Goal: Task Accomplishment & Management: Use online tool/utility

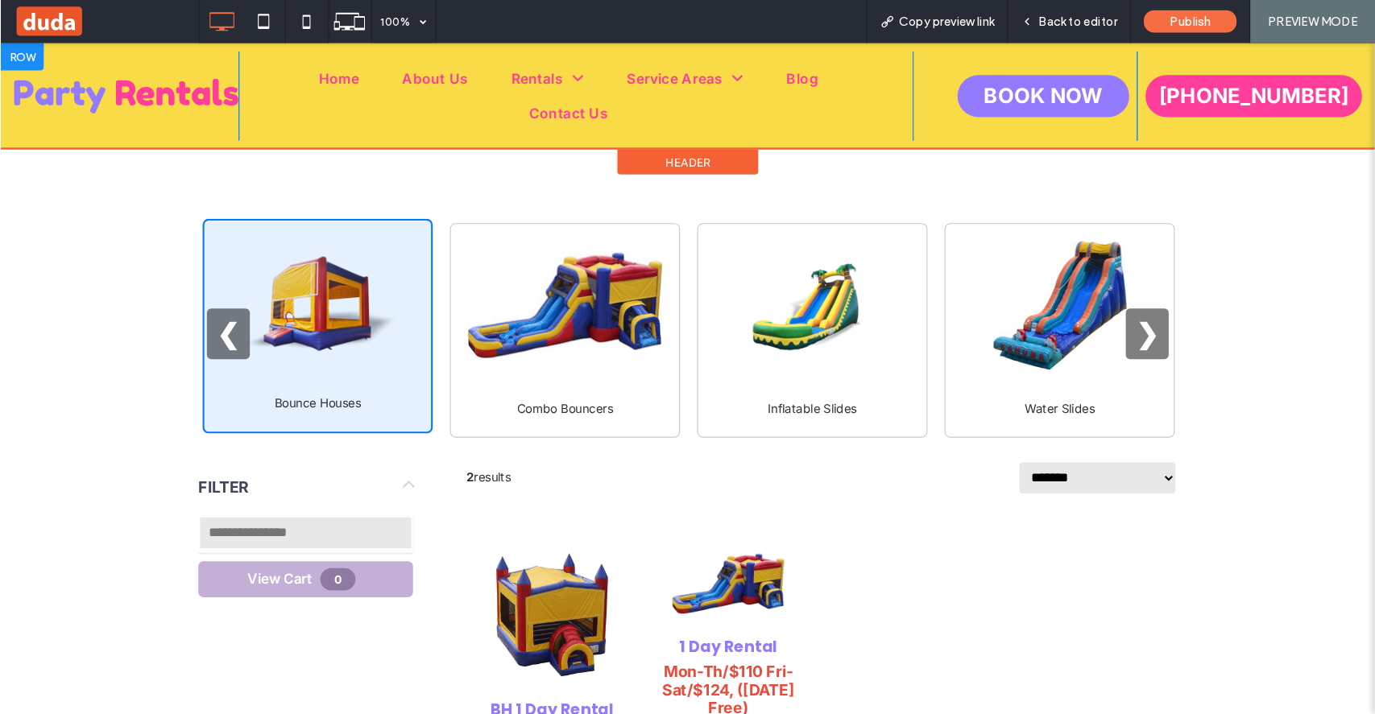
scroll to position [563, 0]
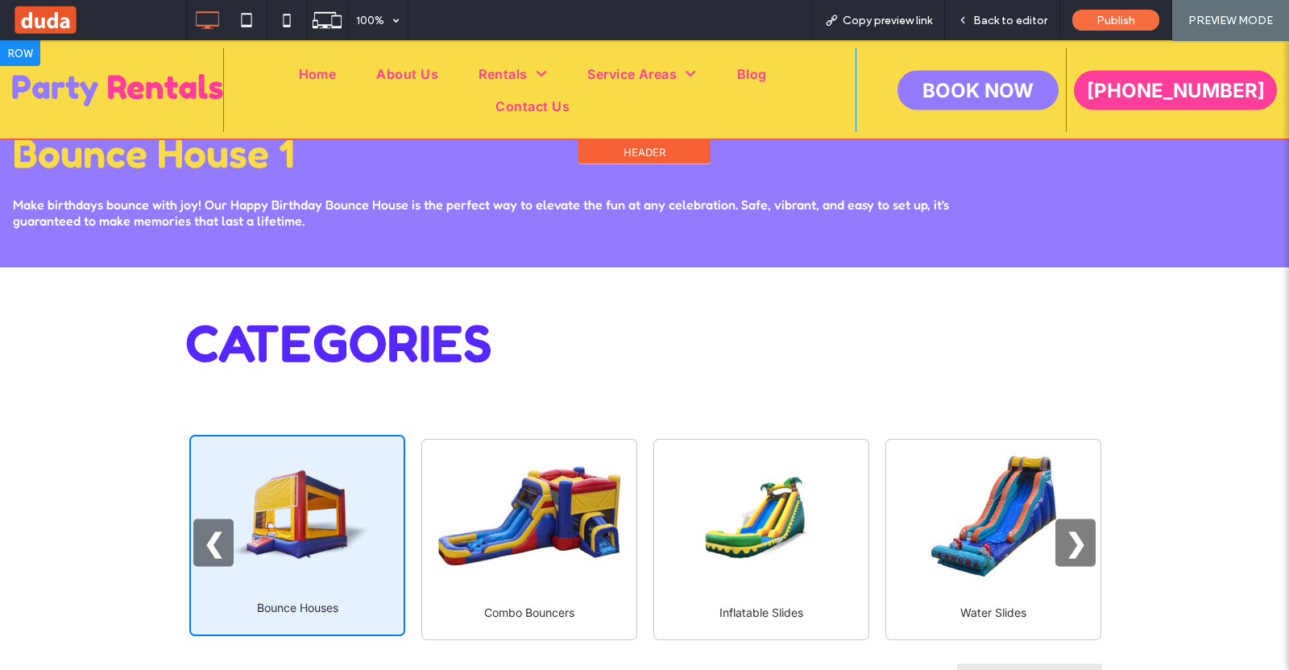
scroll to position [328, 0]
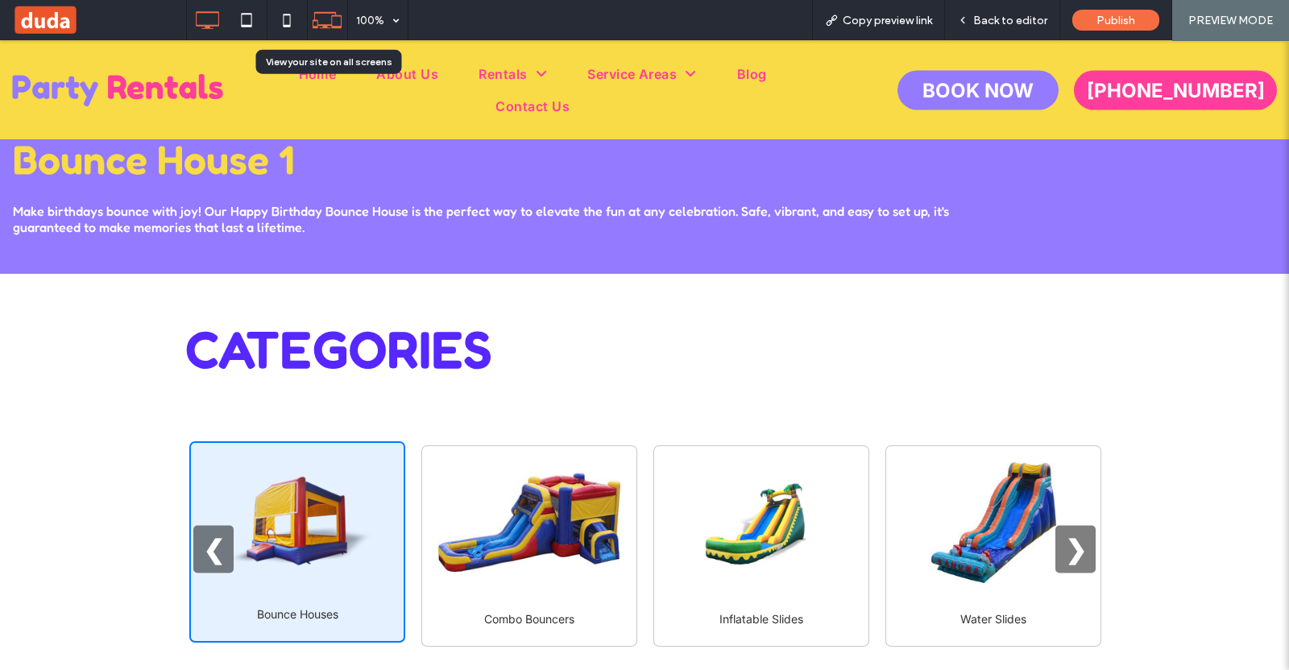
click at [318, 15] on icon at bounding box center [327, 20] width 31 height 31
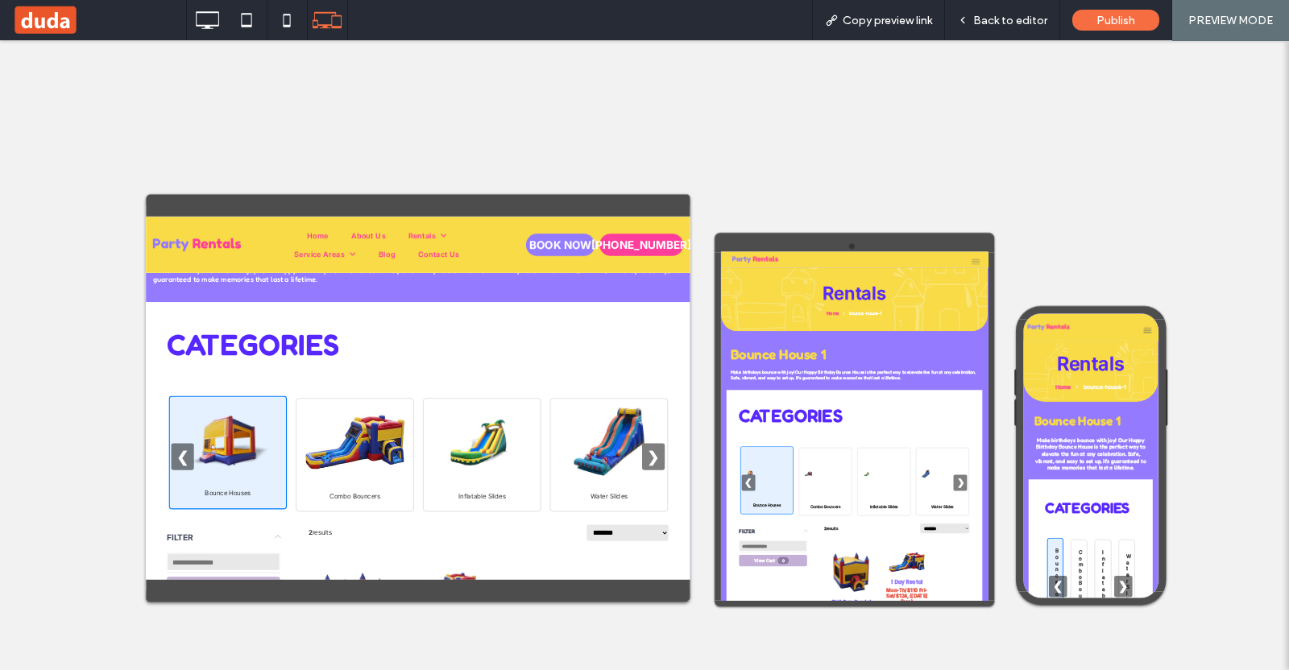
scroll to position [402, 0]
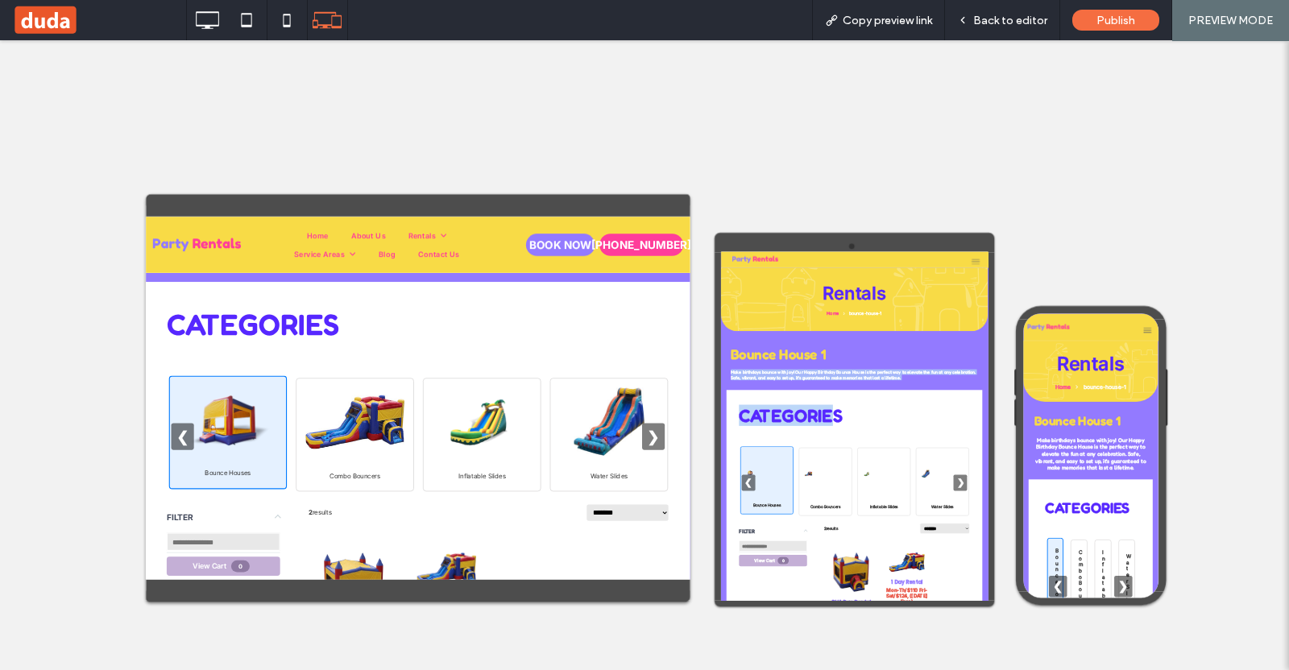
drag, startPoint x: 1055, startPoint y: 735, endPoint x: 1307, endPoint y: 564, distance: 304.5
click at [1307, 564] on div "Bounce House 1" at bounding box center [1116, 554] width 732 height 49
click at [1013, 26] on span "Back to editor" at bounding box center [1010, 21] width 74 height 14
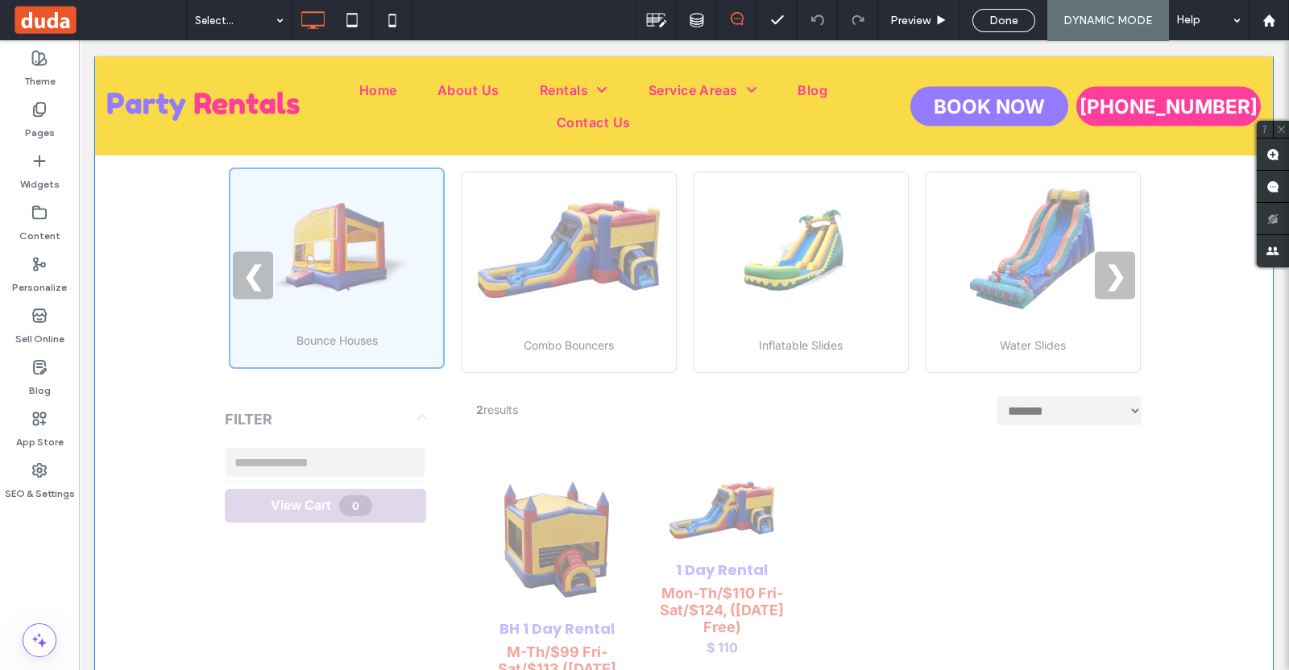
scroll to position [694, 0]
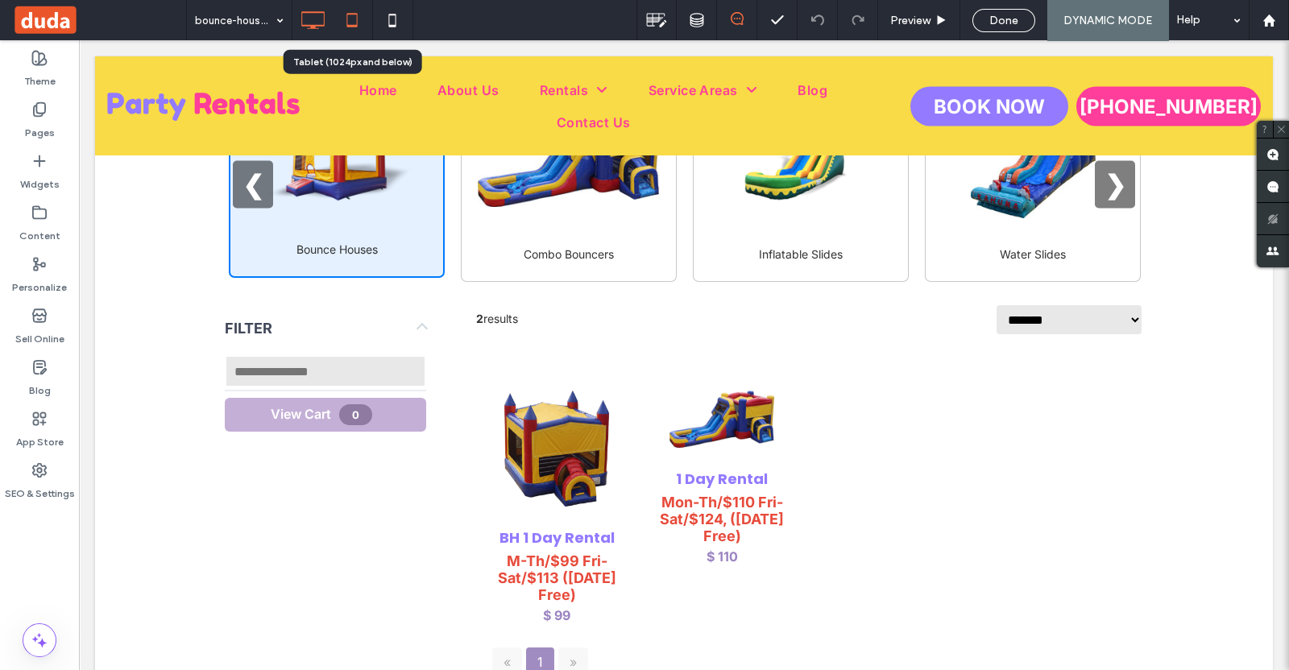
click at [346, 14] on icon at bounding box center [352, 20] width 32 height 32
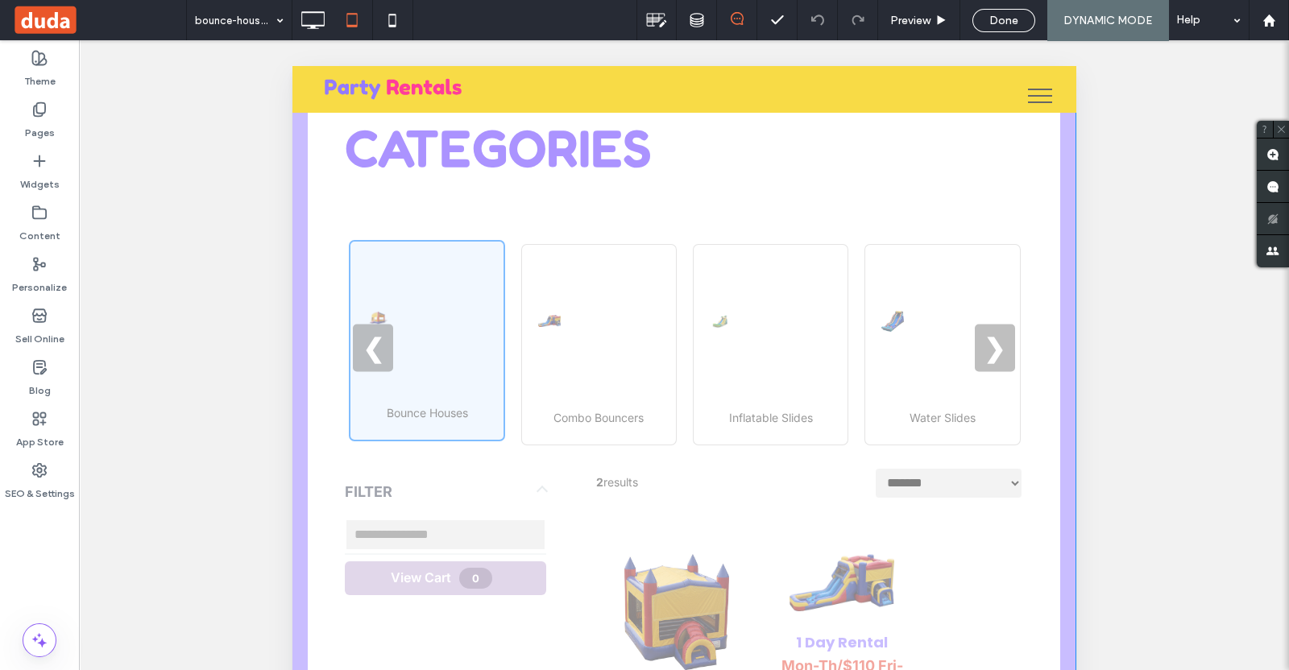
scroll to position [292, 0]
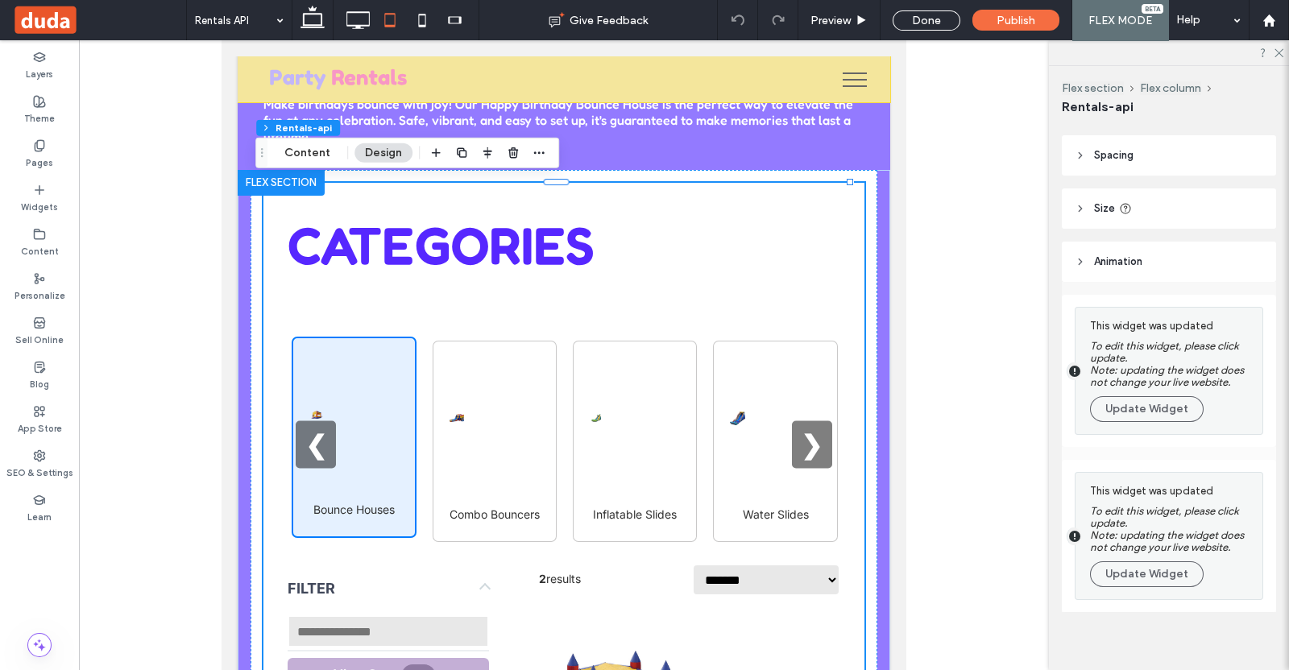
scroll to position [65, 0]
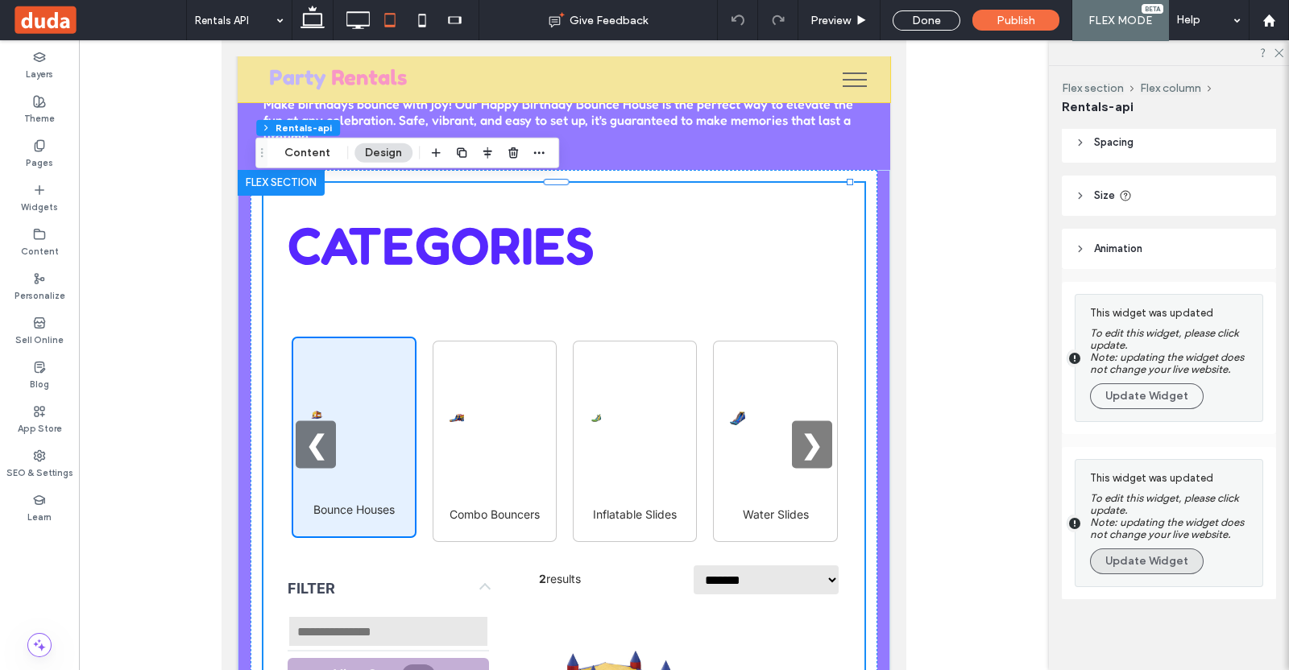
click at [1152, 558] on button "Update Widget" at bounding box center [1147, 562] width 114 height 26
click at [1128, 396] on button "Update Widget" at bounding box center [1147, 396] width 114 height 26
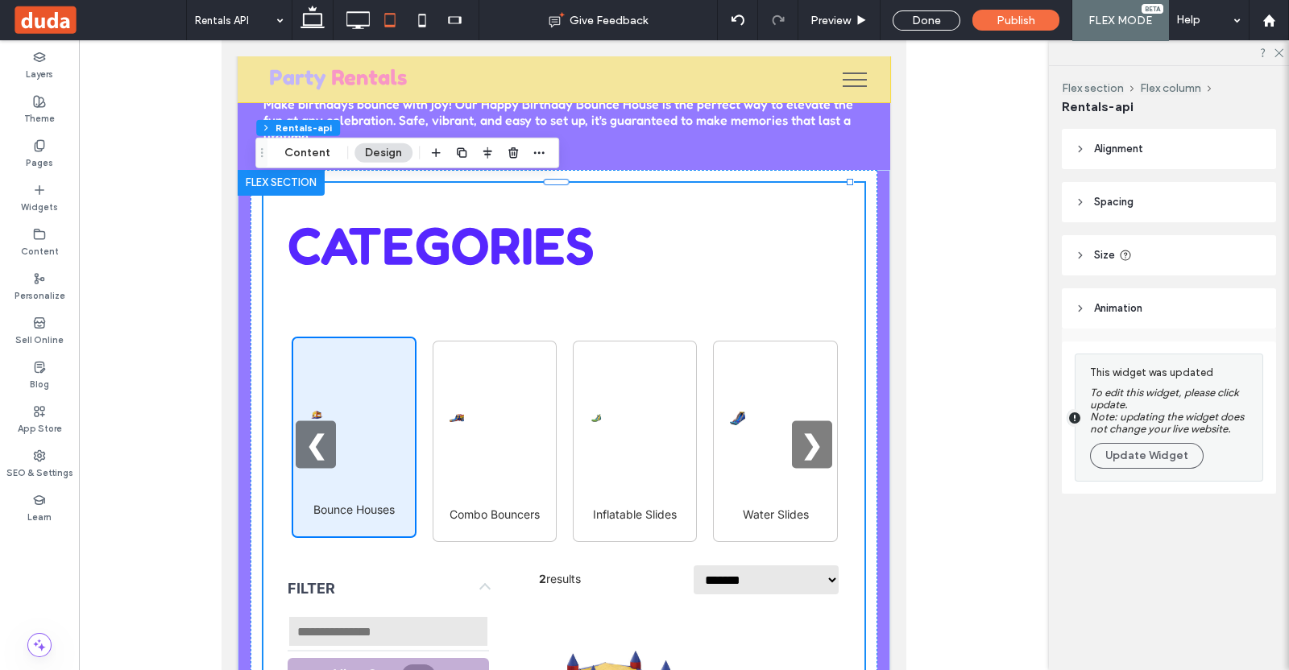
scroll to position [0, 0]
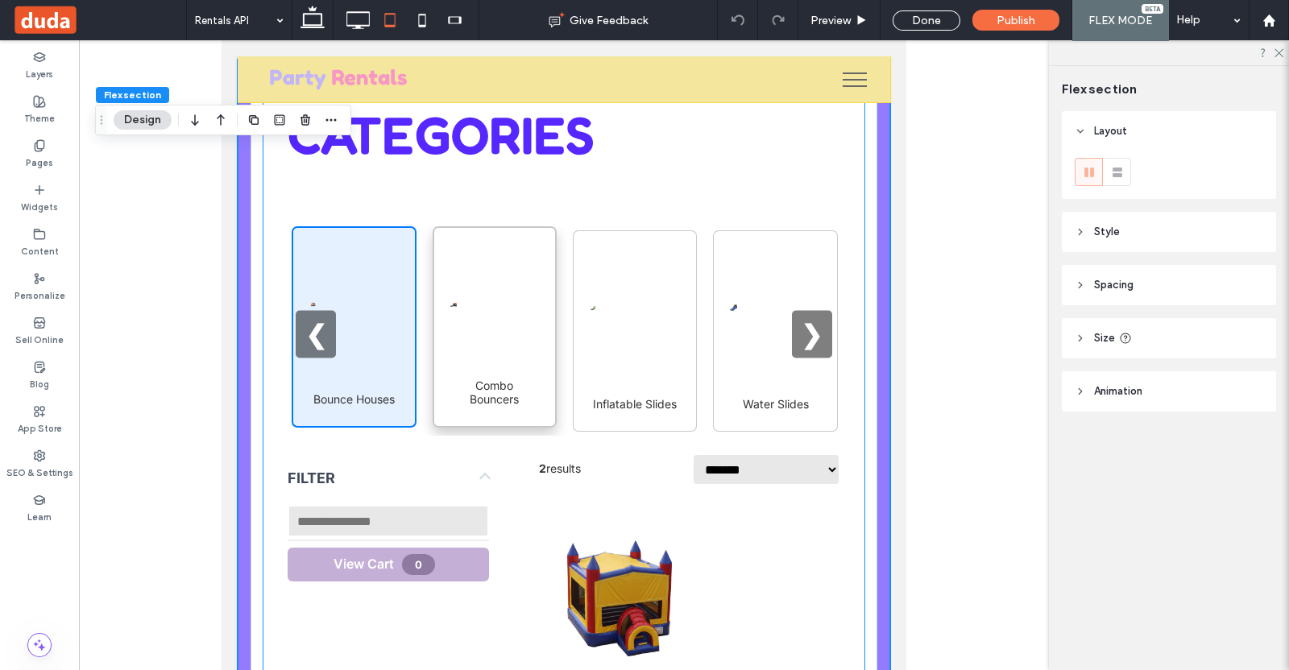
click at [440, 291] on div "Combo Bouncers" at bounding box center [495, 326] width 124 height 201
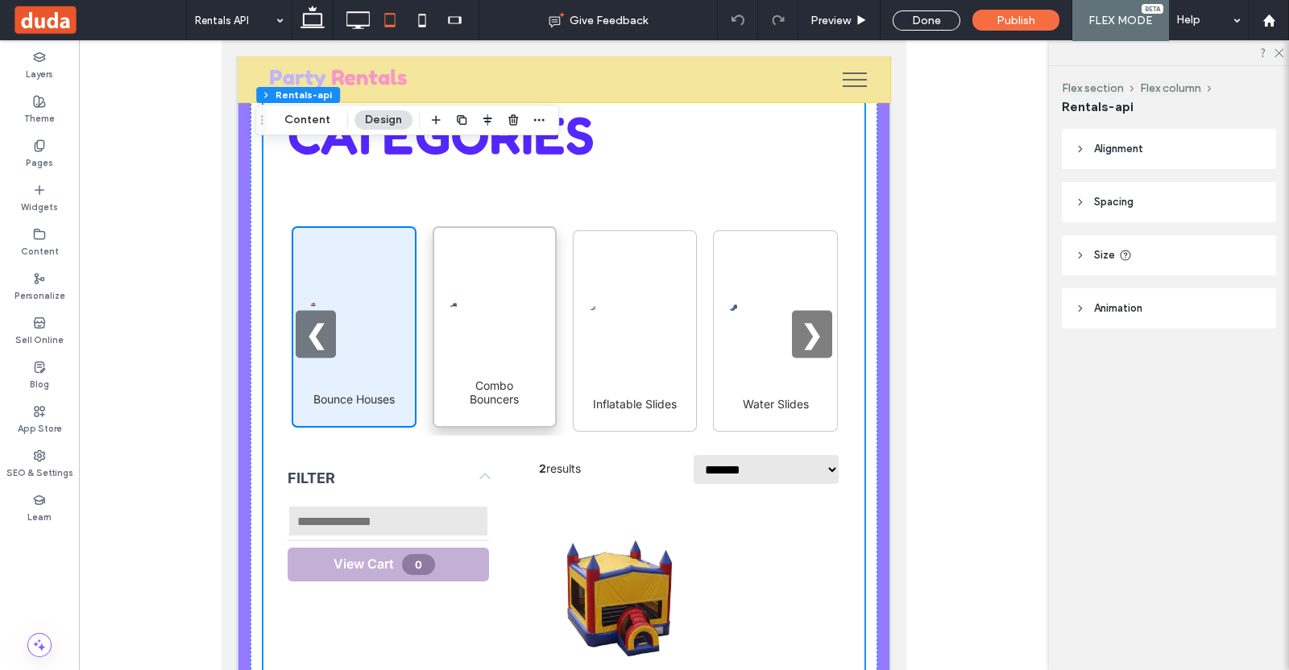
click at [440, 291] on div "Combo Bouncers" at bounding box center [495, 326] width 124 height 201
